Goal: Obtain resource: Download file/media

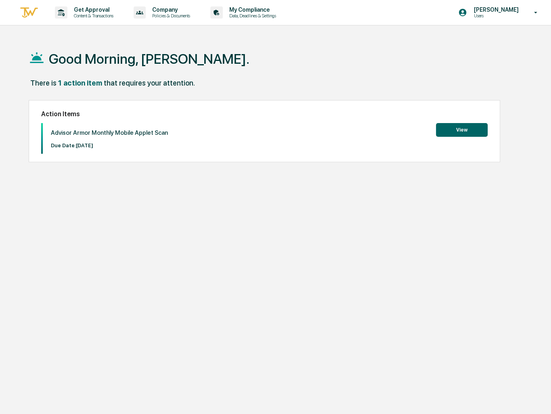
click at [452, 128] on button "View" at bounding box center [462, 130] width 52 height 14
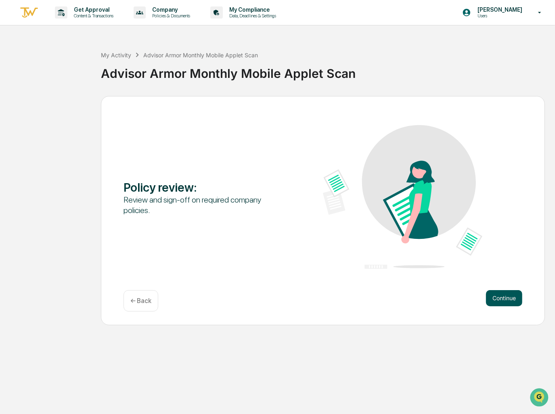
click at [506, 290] on button "Continue" at bounding box center [504, 298] width 36 height 16
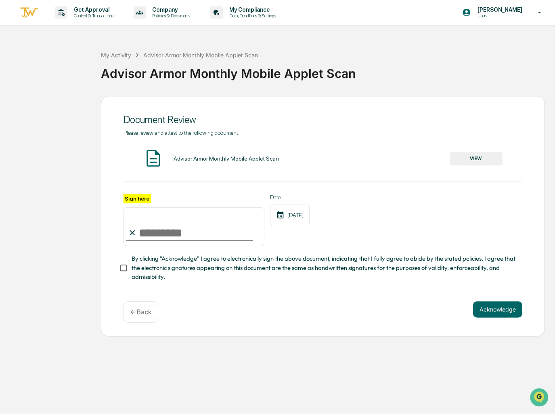
click at [470, 158] on button "VIEW" at bounding box center [476, 159] width 53 height 14
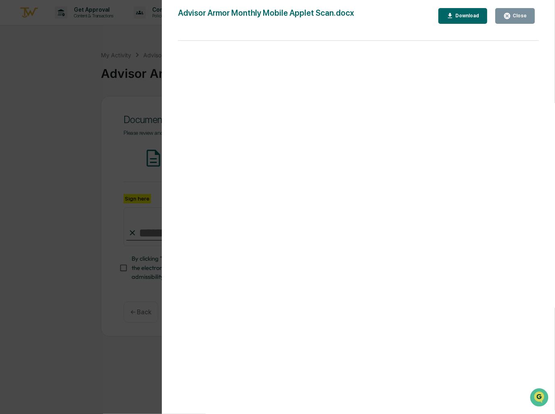
click at [462, 25] on div "Advisor Armor Monthly Mobile Applet Scan.docx Close Download Page 1 100%" at bounding box center [358, 215] width 361 height 414
click at [464, 13] on div "Download" at bounding box center [466, 16] width 25 height 6
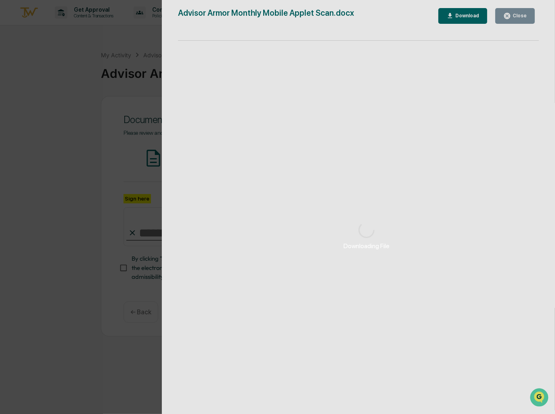
click at [510, 15] on div "Downloading File" at bounding box center [367, 236] width 410 height 472
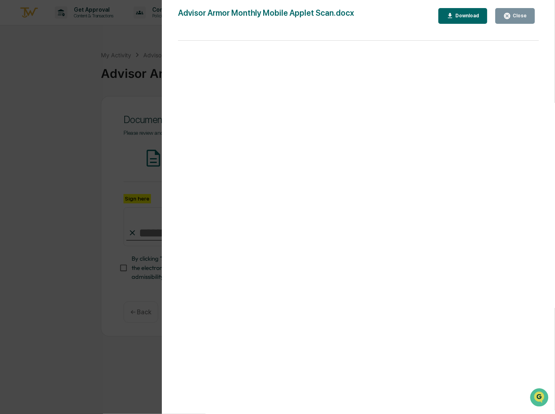
click at [510, 15] on icon "button" at bounding box center [508, 16] width 8 height 8
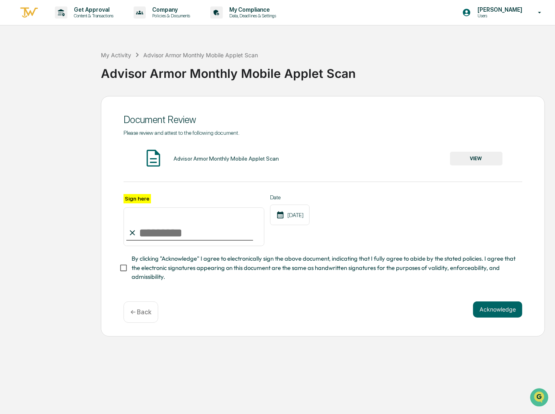
click at [167, 237] on input "Sign here" at bounding box center [194, 227] width 141 height 39
click at [185, 236] on input "Sign here" at bounding box center [194, 227] width 141 height 39
type input "**********"
click at [496, 305] on button "Acknowledge" at bounding box center [497, 310] width 49 height 16
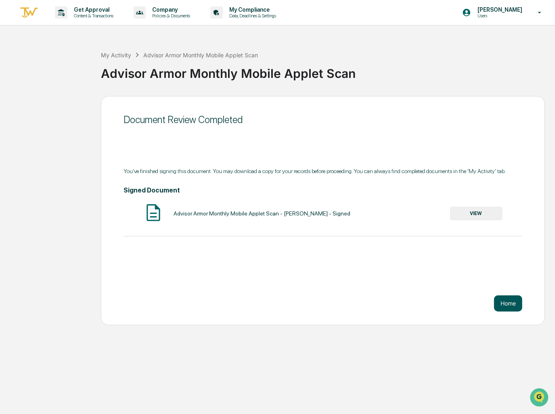
click at [511, 304] on button "Home" at bounding box center [508, 304] width 28 height 16
